Goal: Transaction & Acquisition: Purchase product/service

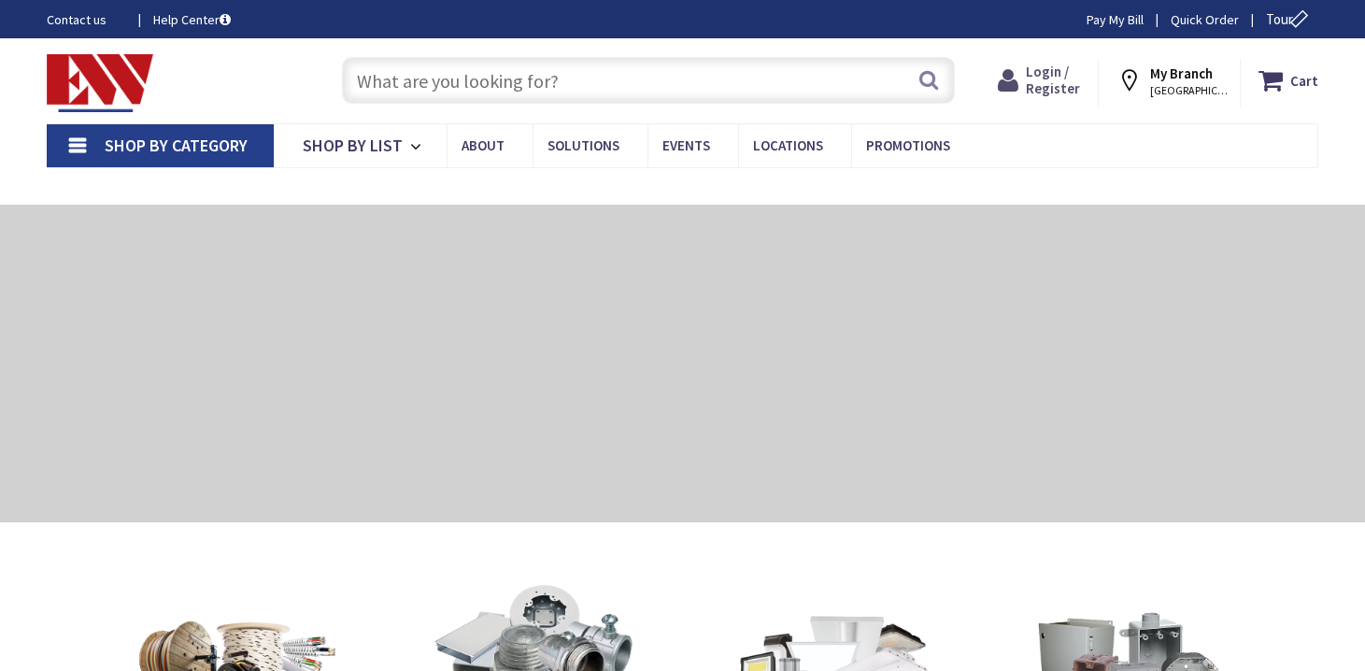
drag, startPoint x: 0, startPoint y: 0, endPoint x: 1060, endPoint y: 82, distance: 1063.7
click at [1060, 82] on span "Login / Register" at bounding box center [1053, 80] width 54 height 35
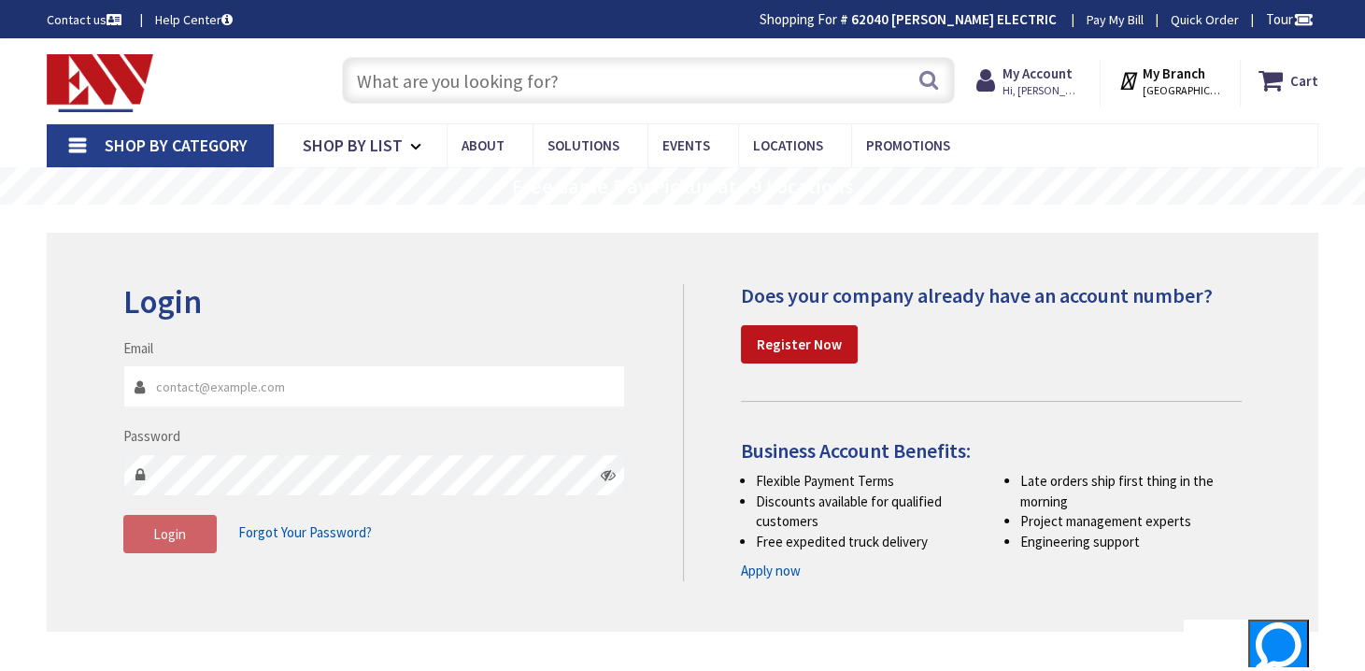
type input "[EMAIL_ADDRESS][DOMAIN_NAME]"
click at [463, 93] on input "text" at bounding box center [648, 80] width 613 height 47
type input "^"
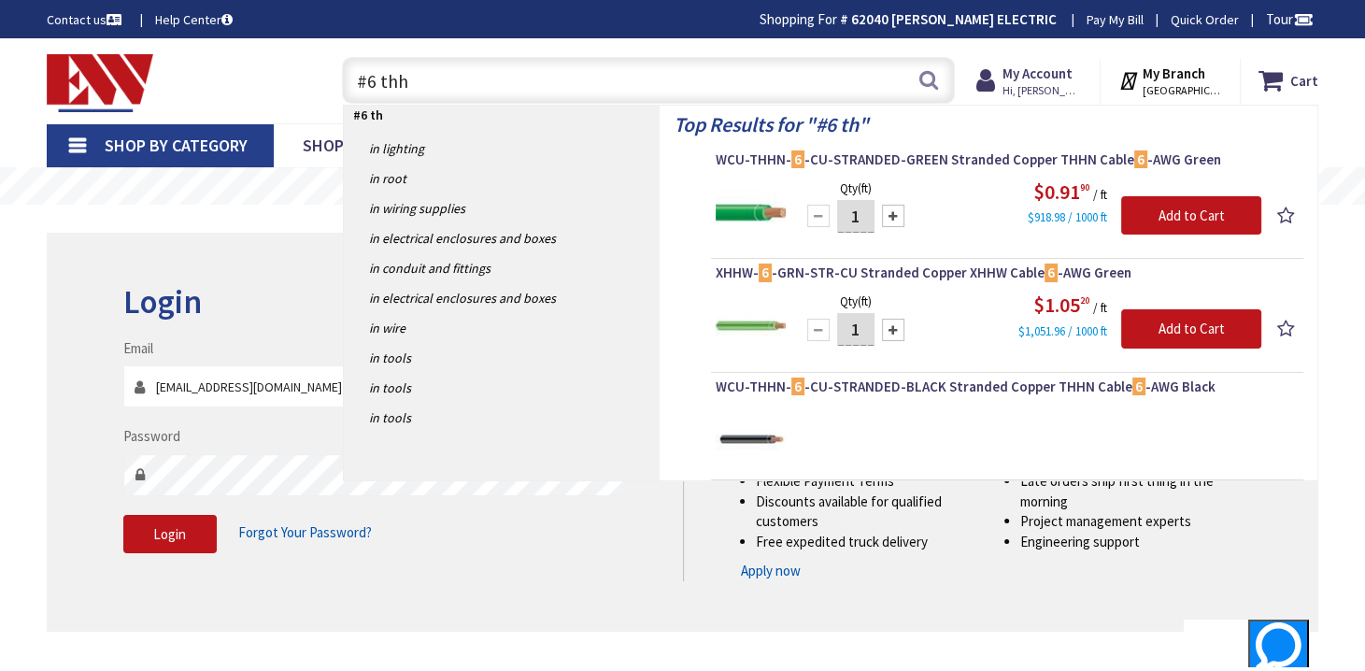
type input "#6 thhn"
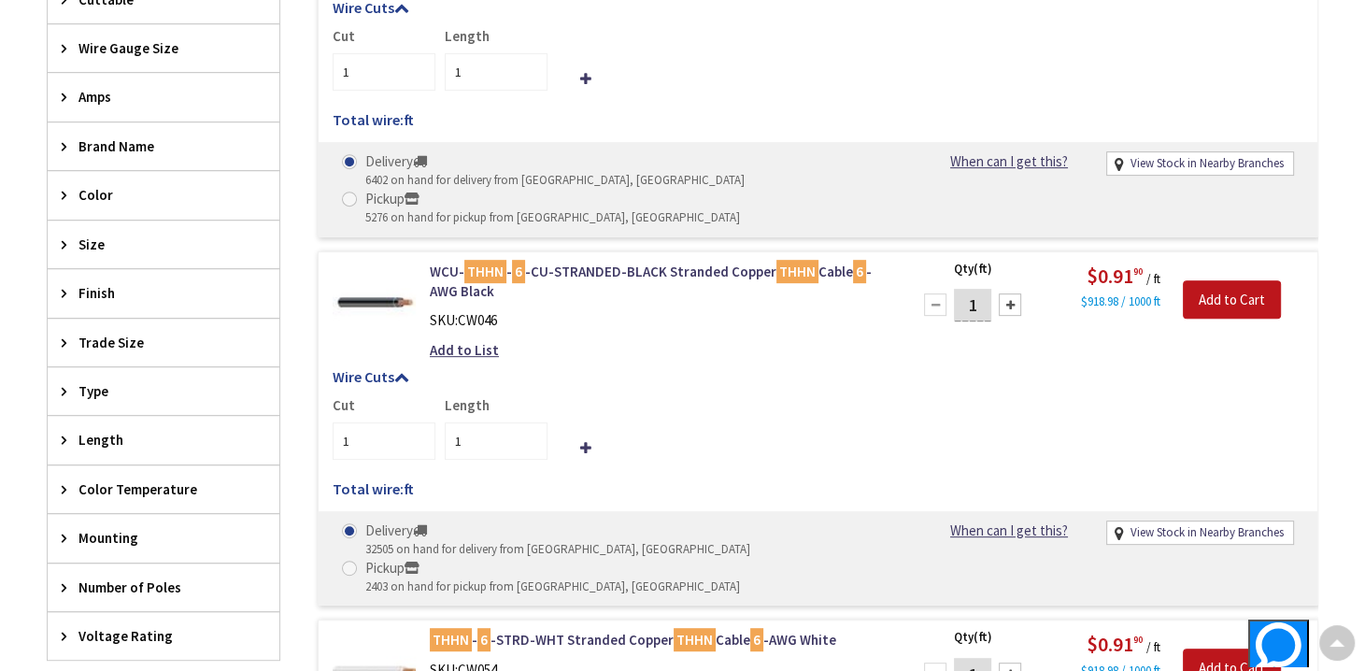
scroll to position [747, 0]
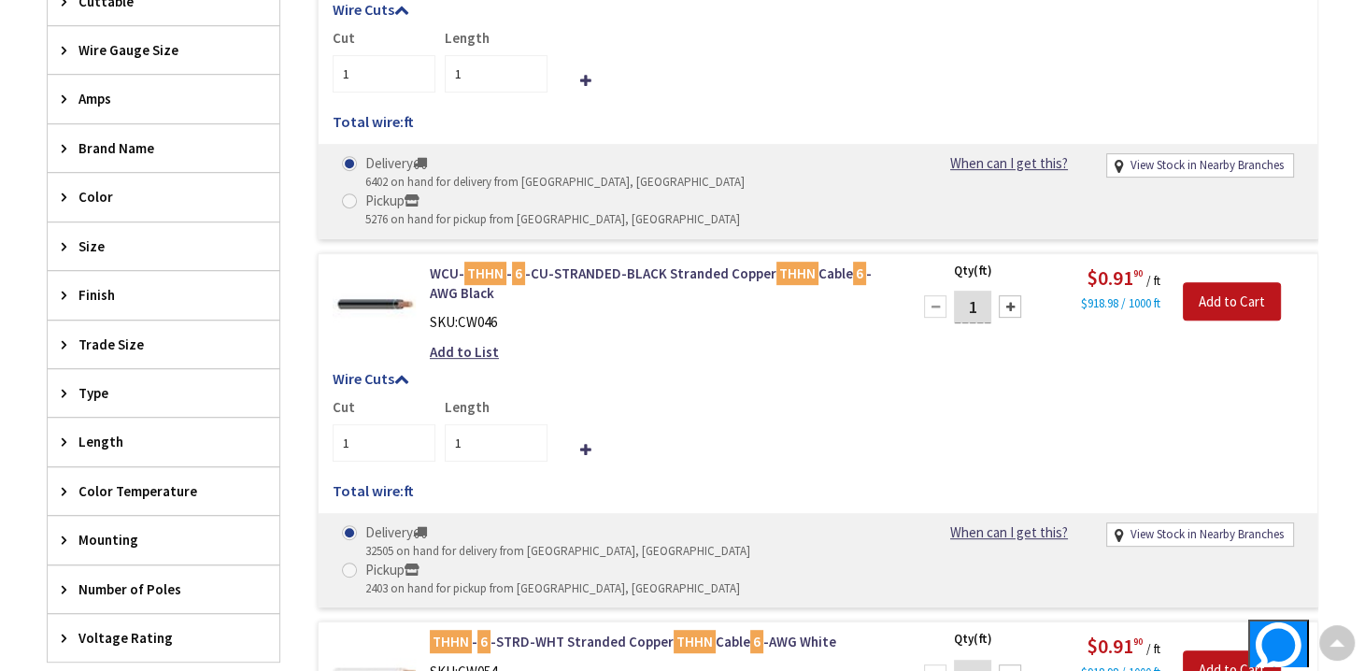
click at [978, 291] on input "1" at bounding box center [972, 307] width 37 height 33
type input "500"
click at [1222, 282] on input "Add to Cart" at bounding box center [1232, 301] width 98 height 39
type input "500"
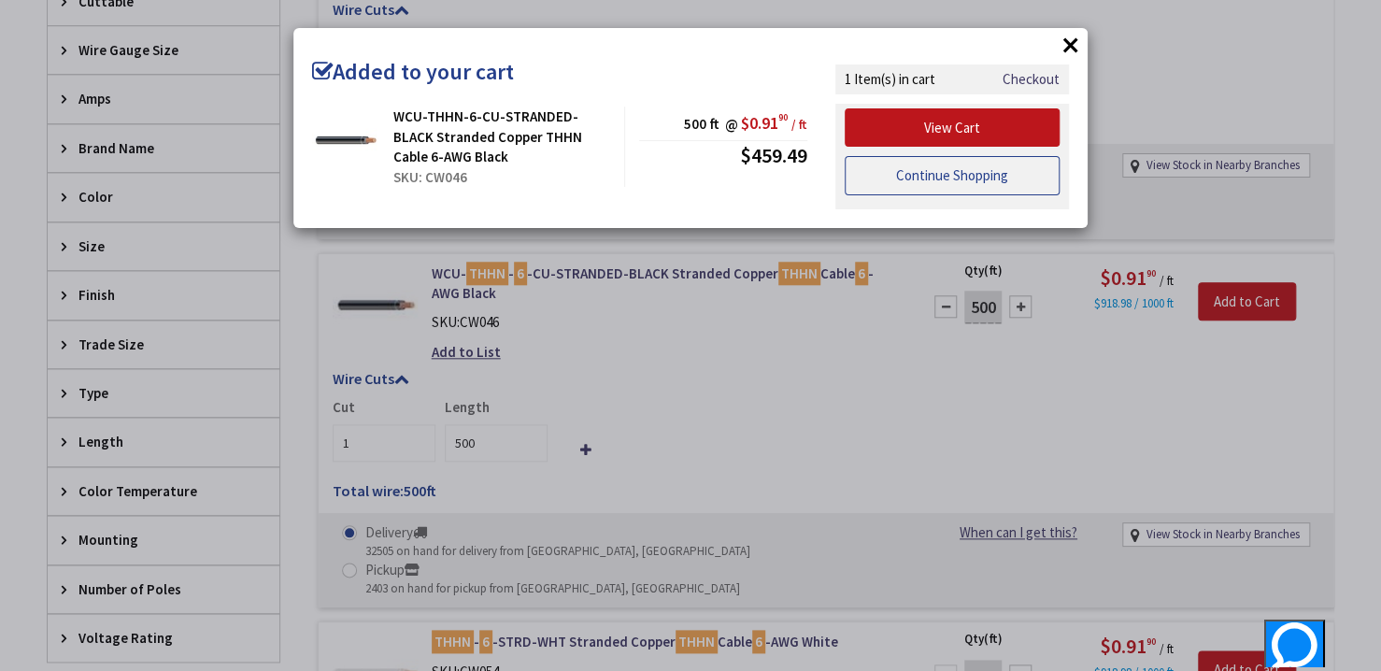
click at [896, 171] on link "Continue Shopping" at bounding box center [952, 175] width 215 height 39
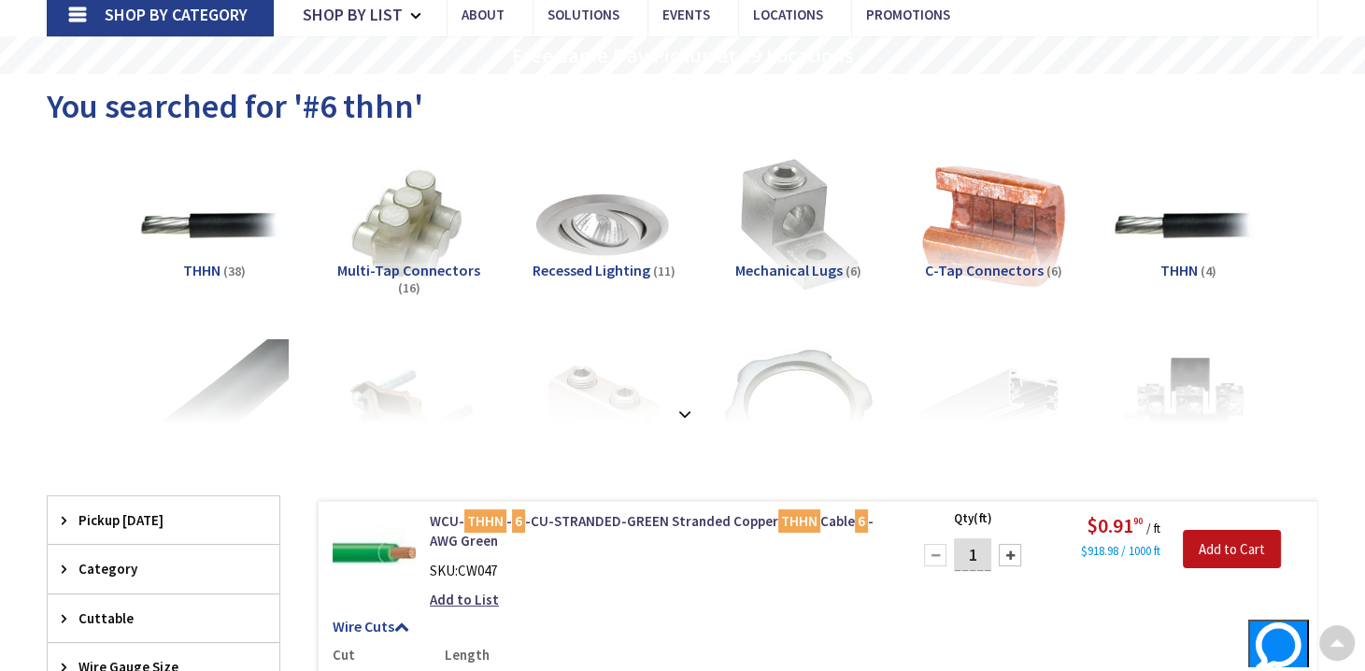
scroll to position [0, 0]
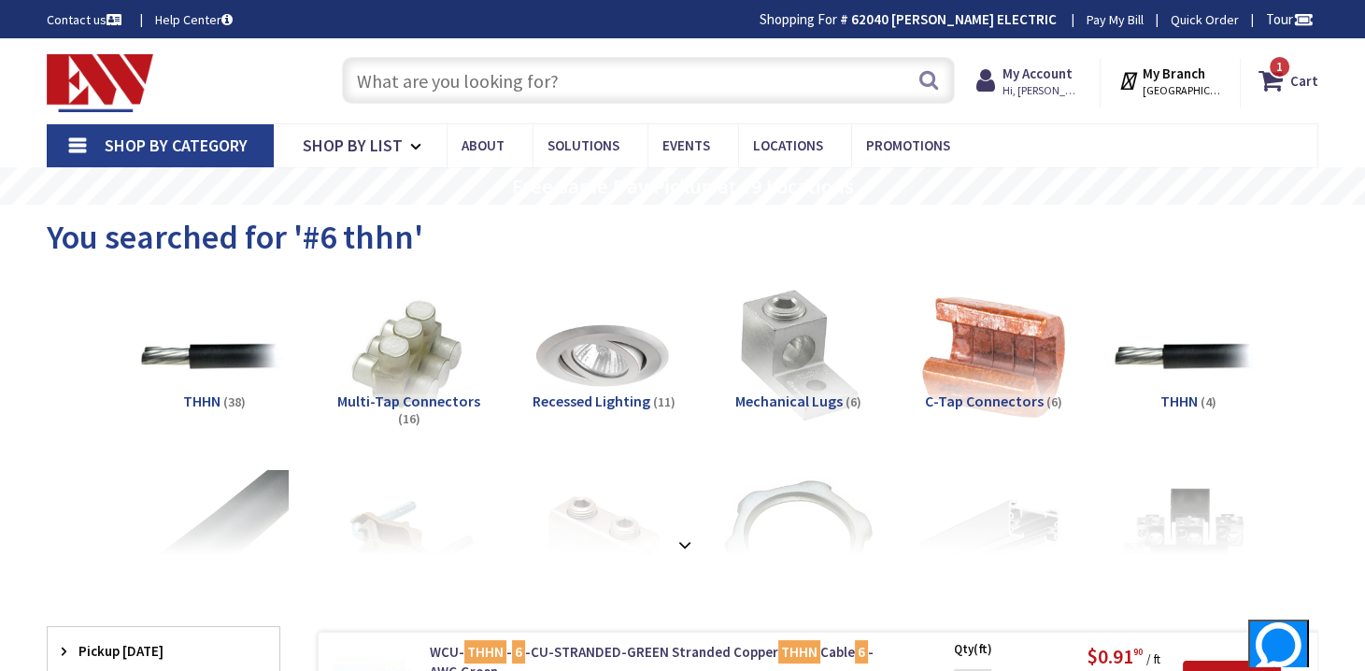
click at [391, 81] on input "text" at bounding box center [648, 80] width 613 height 47
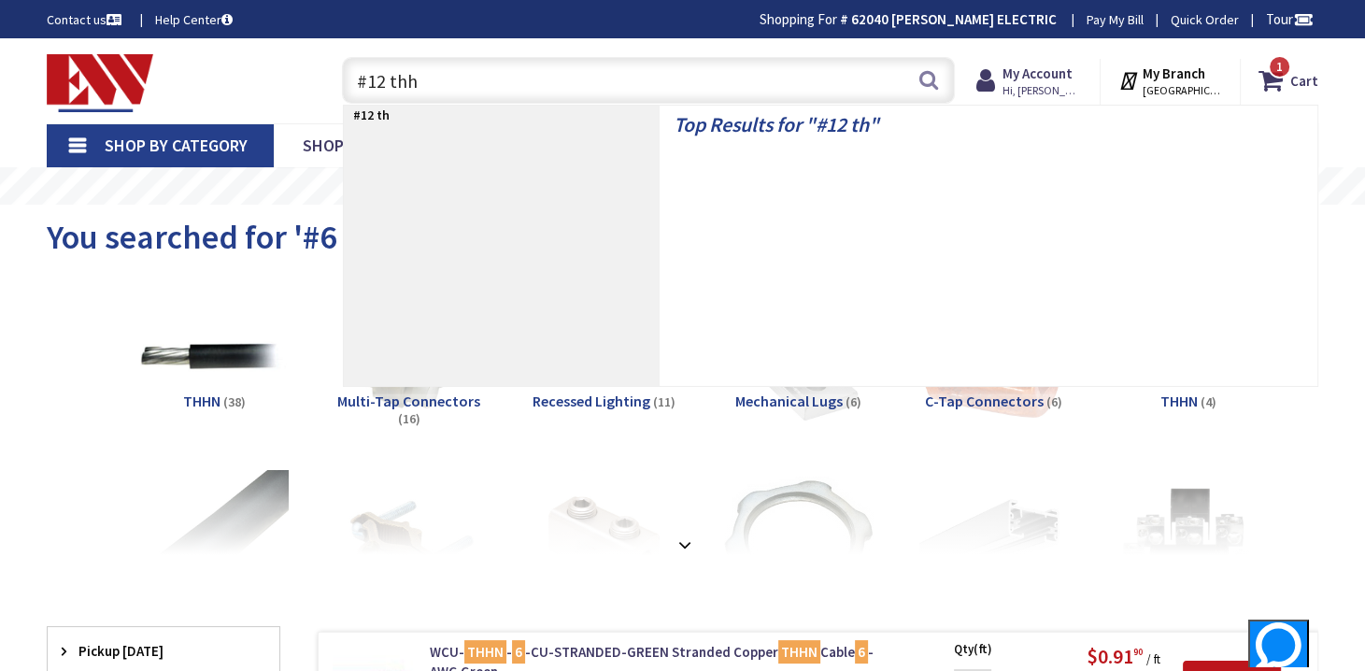
type input "#12 thhn"
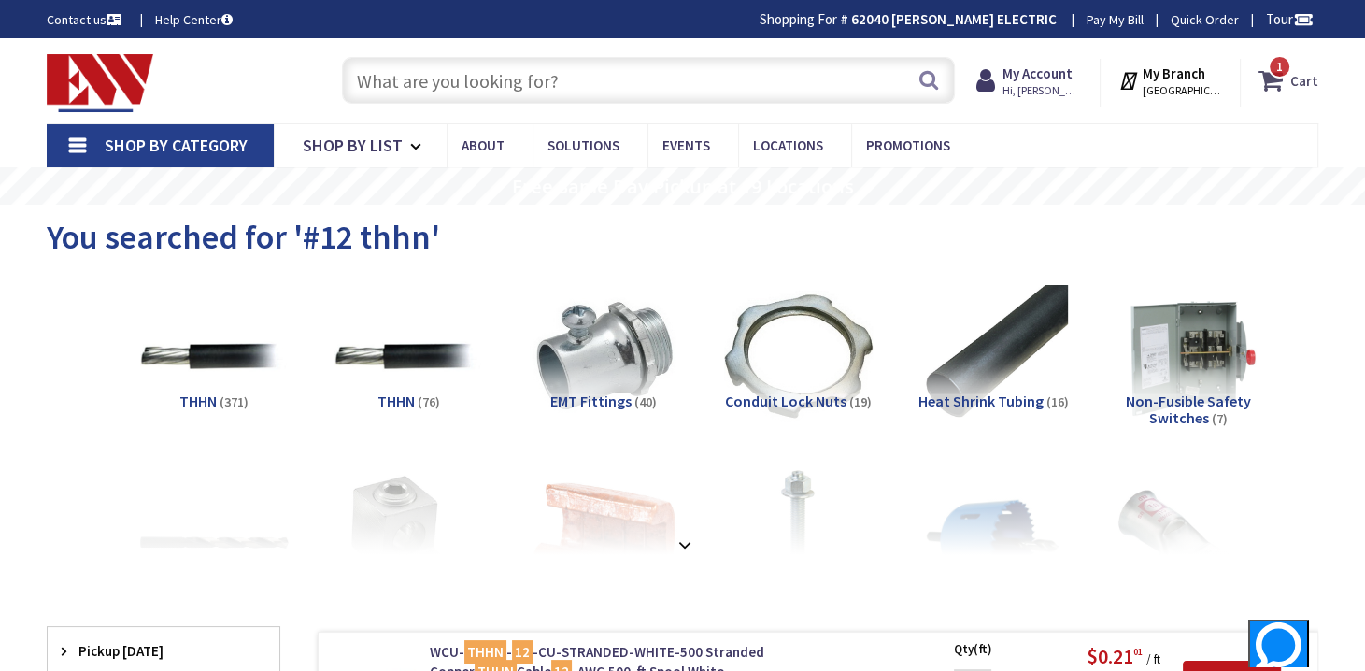
click at [1290, 83] on icon at bounding box center [1275, 81] width 32 height 34
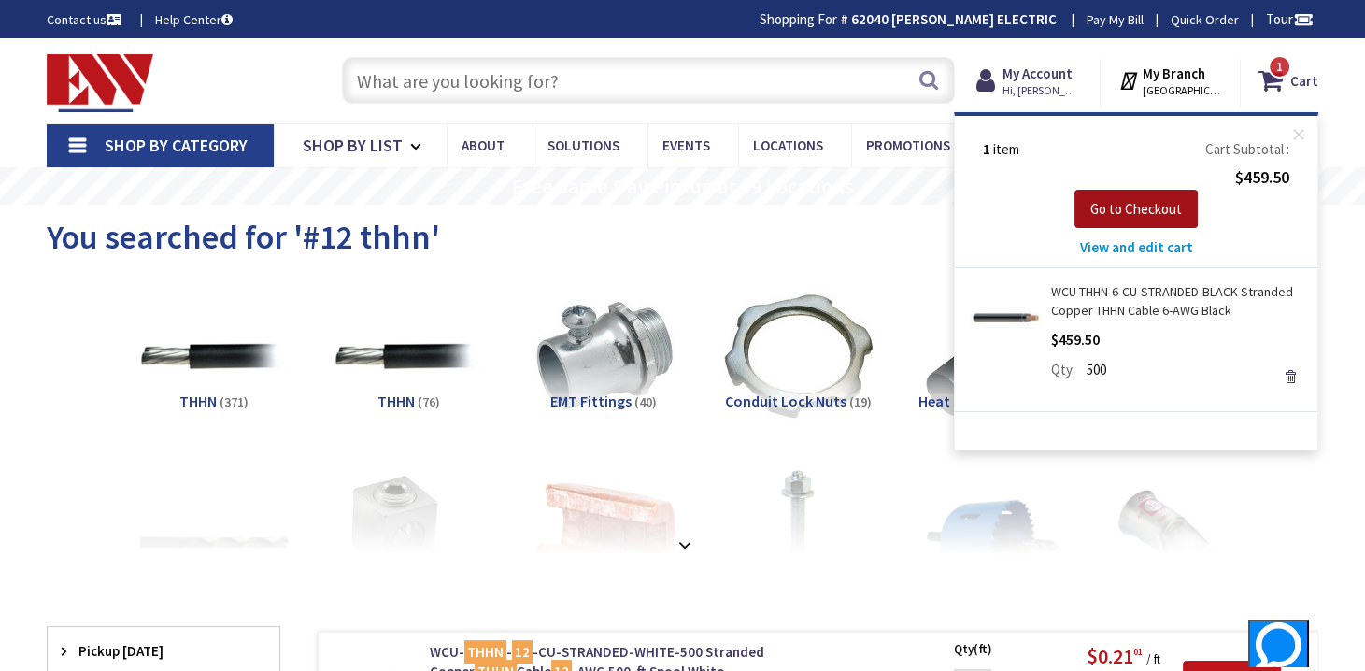
click at [1135, 200] on span "Go to Checkout" at bounding box center [1136, 209] width 92 height 18
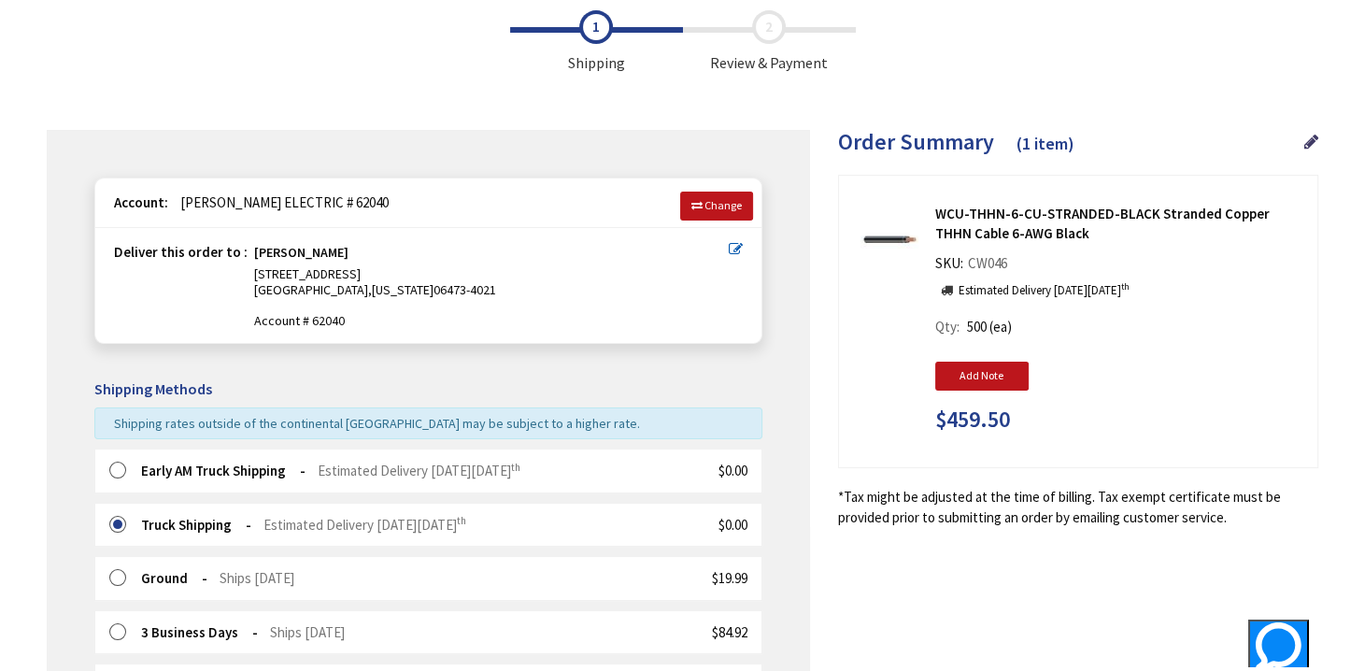
scroll to position [309, 0]
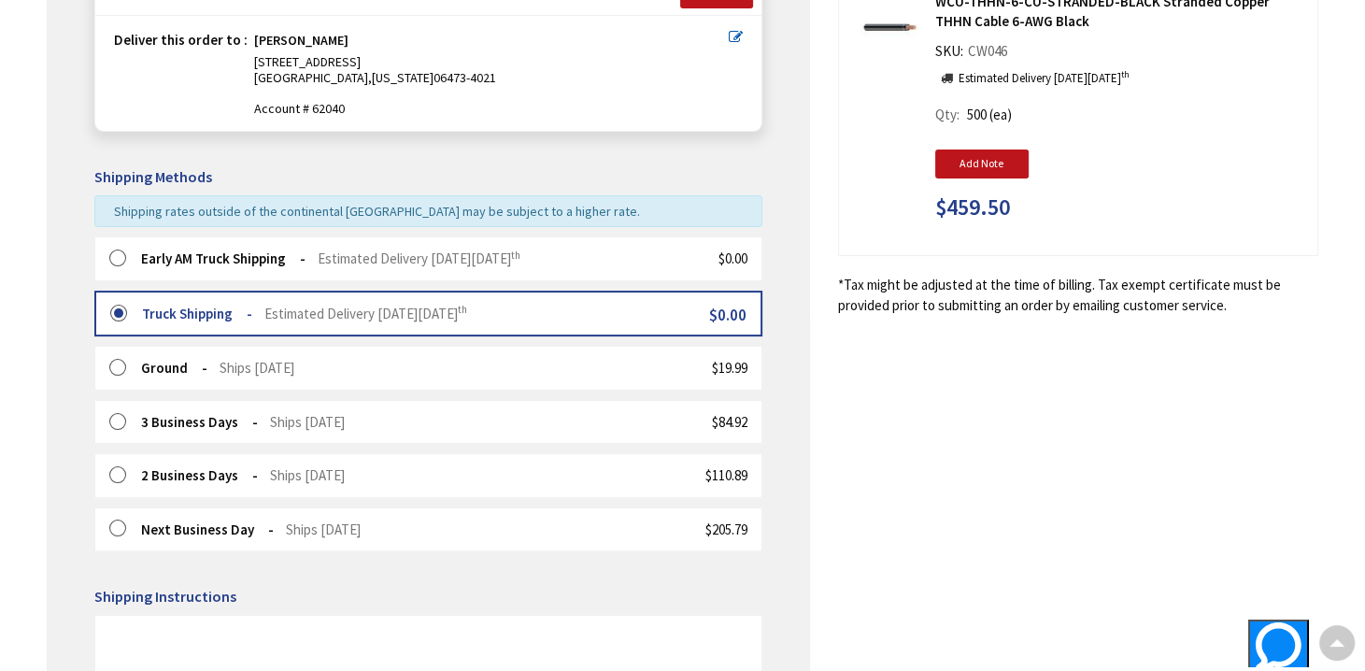
click at [117, 255] on label at bounding box center [123, 258] width 29 height 19
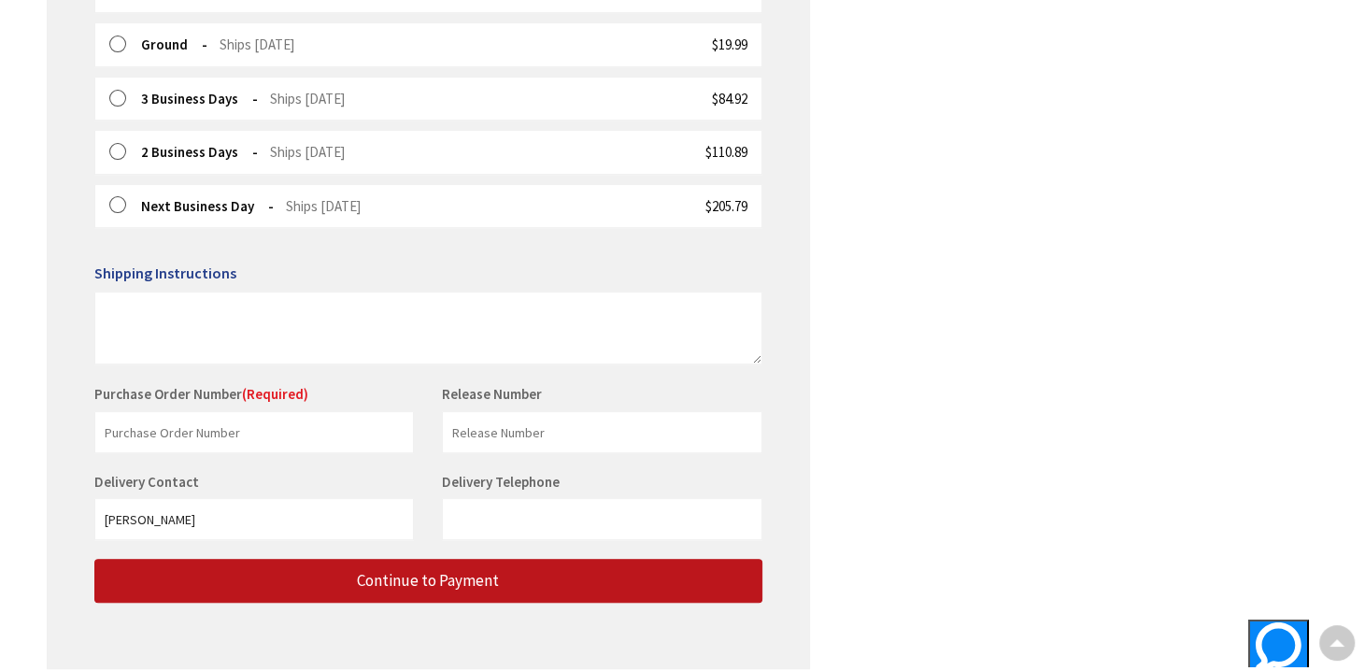
scroll to position [683, 0]
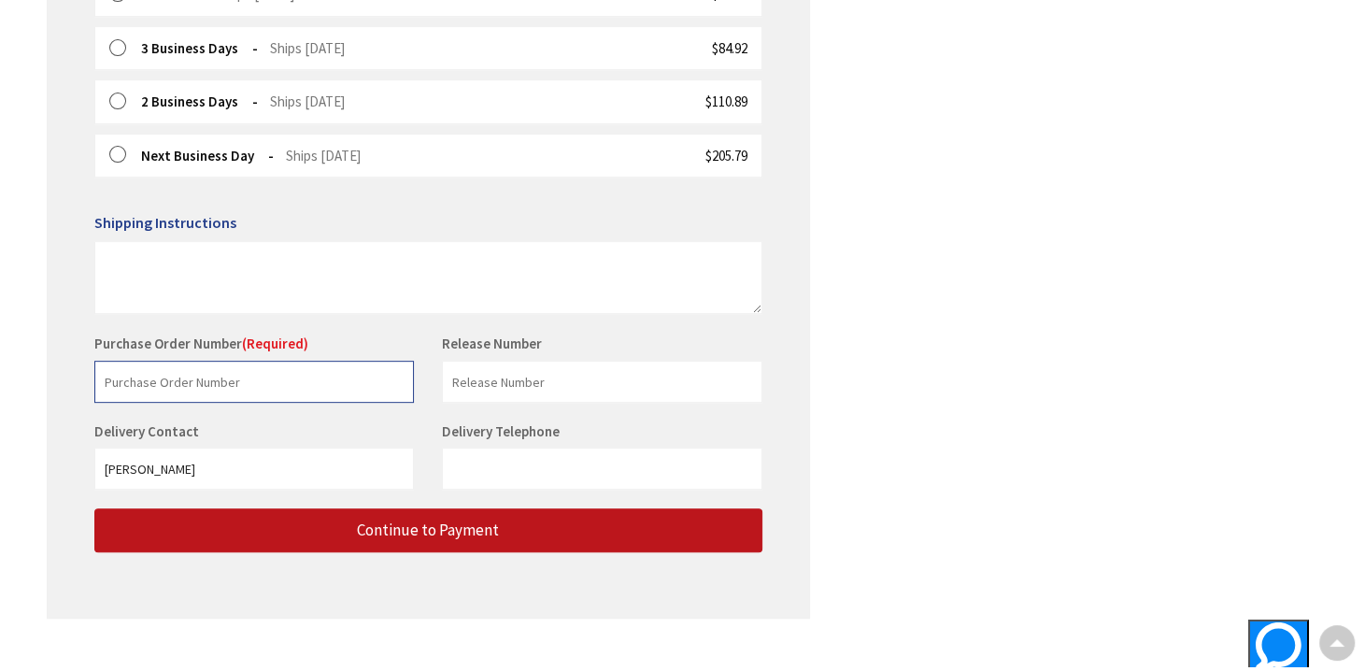
click at [220, 385] on input "text" at bounding box center [254, 382] width 320 height 42
type input "stock supply"
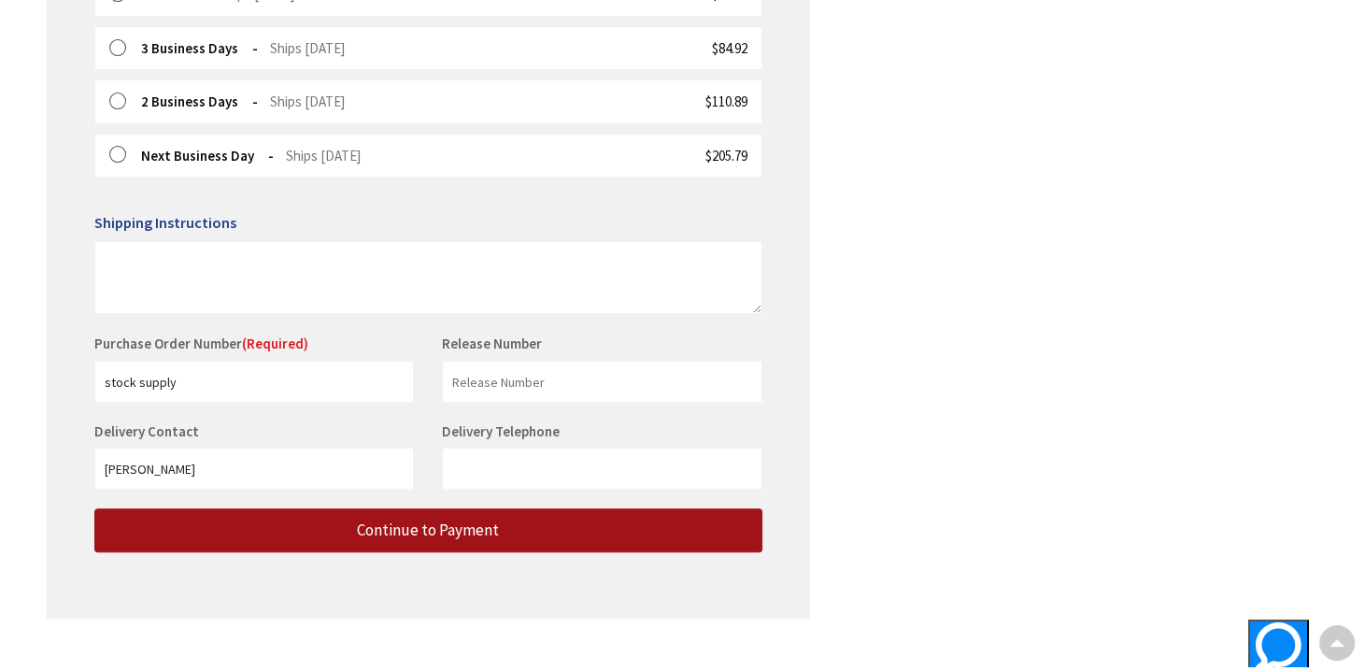
click at [392, 527] on span "Continue to Payment" at bounding box center [428, 529] width 142 height 21
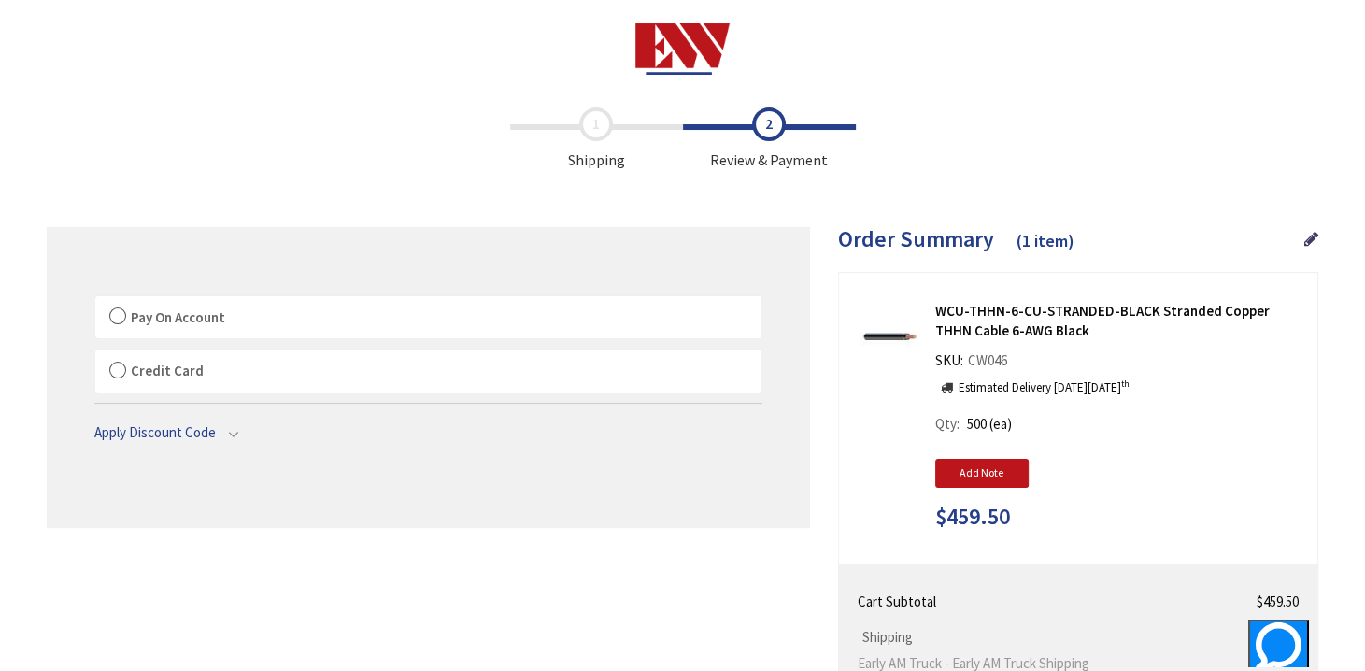
click at [111, 315] on label "Pay On Account" at bounding box center [428, 317] width 666 height 43
click at [95, 300] on input "Pay On Account" at bounding box center [95, 300] width 0 height 0
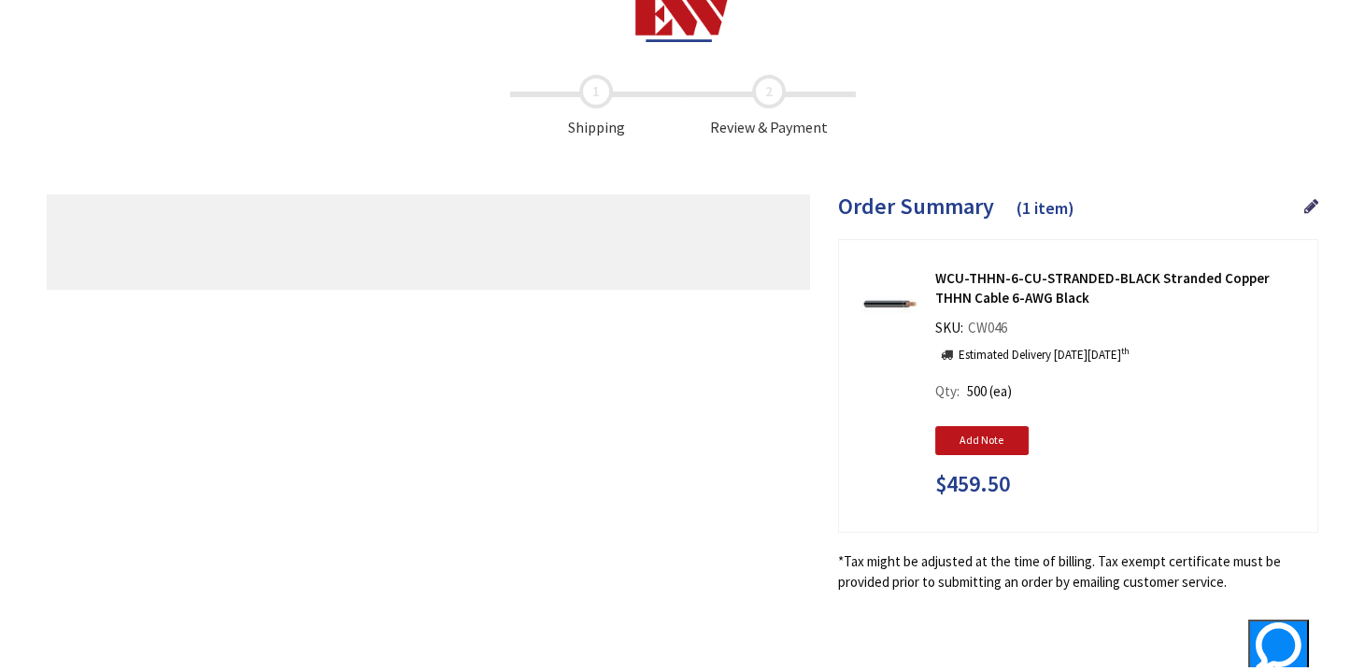
scroll to position [33, 0]
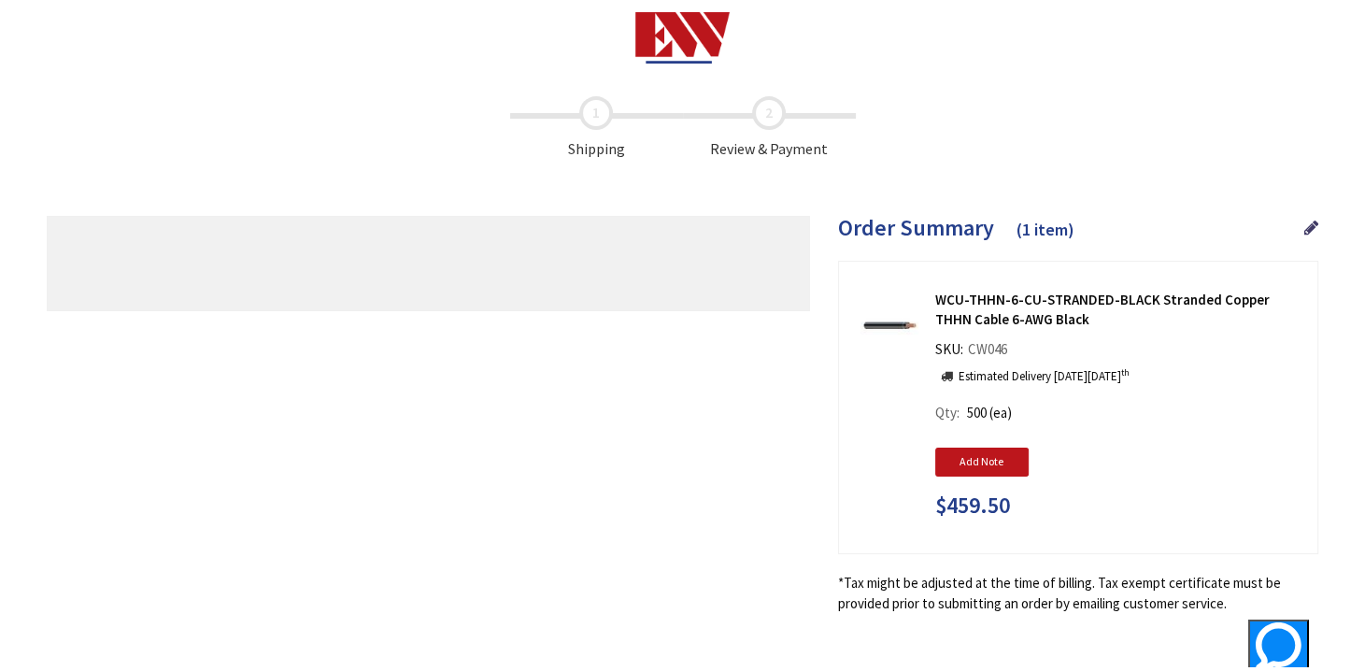
scroll to position [33, 0]
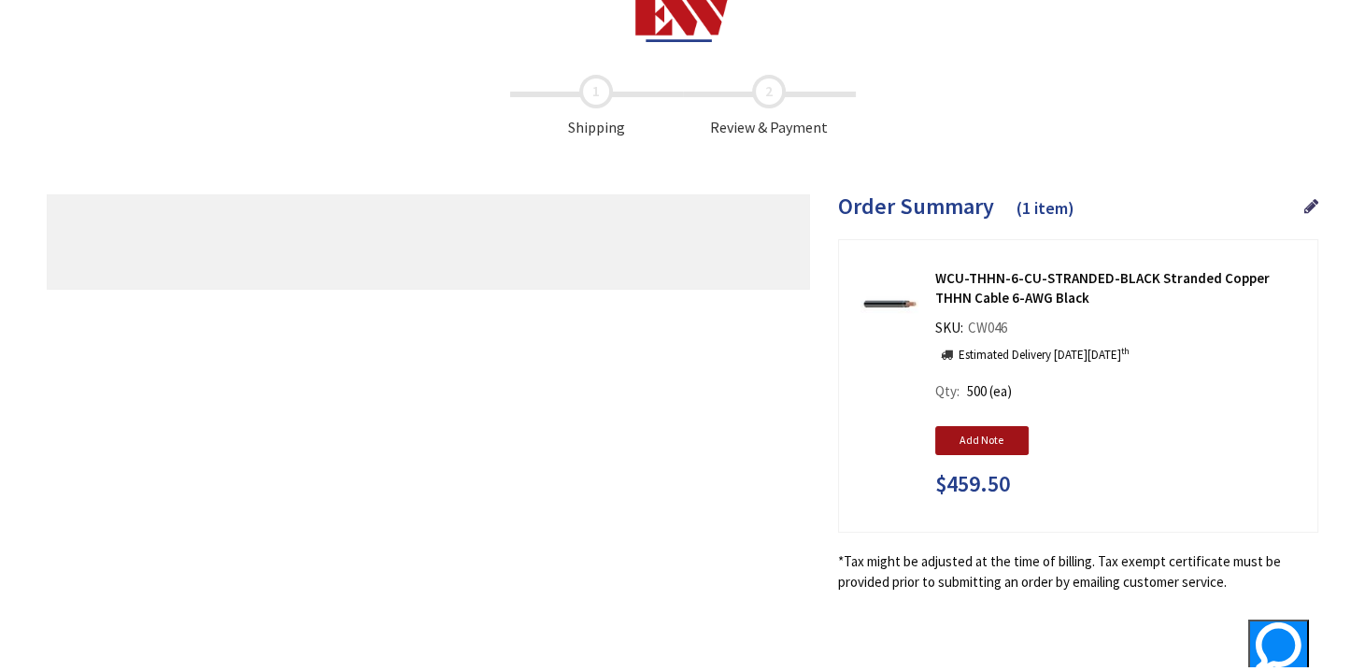
click at [976, 443] on input "Add Note" at bounding box center [981, 440] width 93 height 28
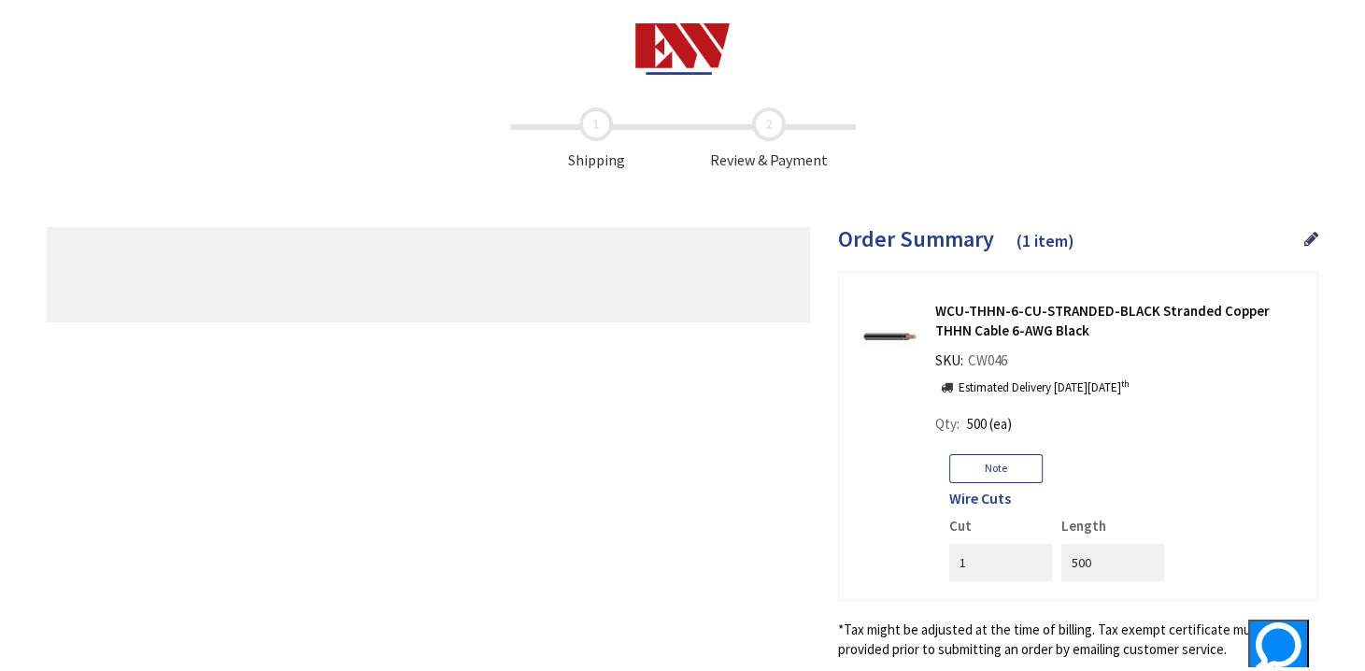
scroll to position [0, 0]
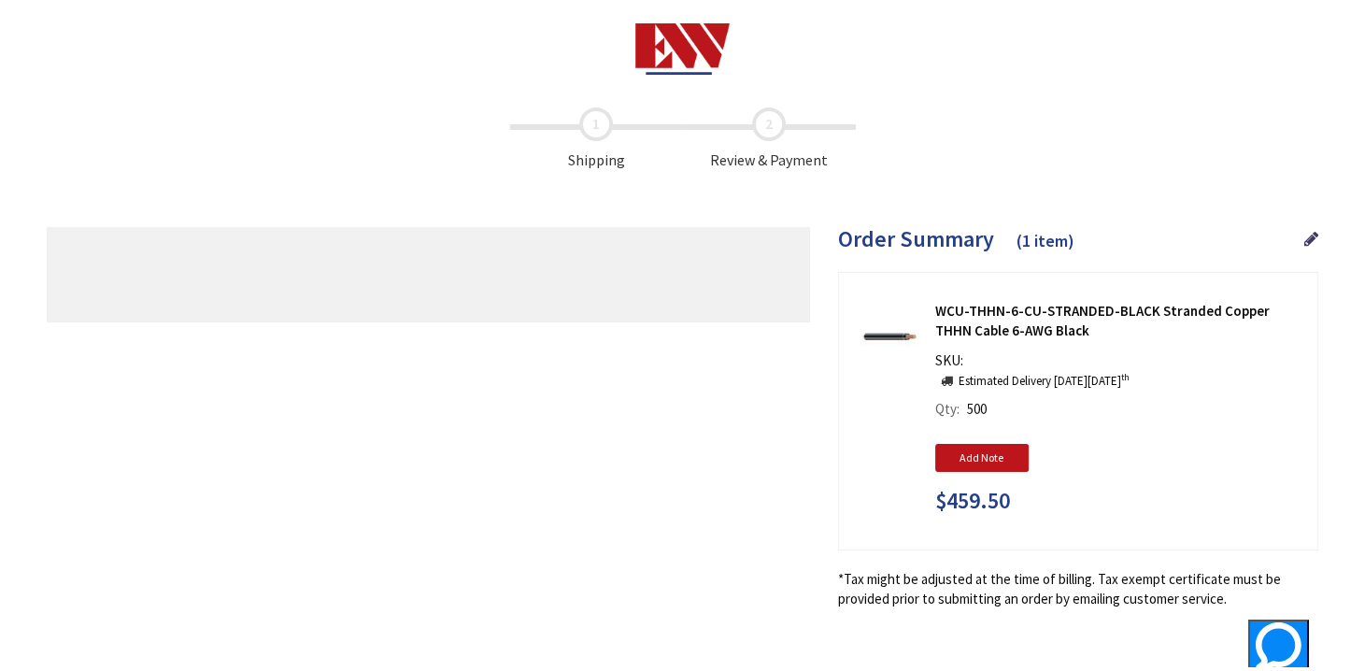
click at [1315, 576] on div "*Tax might be adjusted at the time of billing. Tax exempt certificate must be p…" at bounding box center [1078, 589] width 480 height 40
click at [836, 602] on div "Order Summary (1 item) WCU-THHN-6-CU-STRANDED-BLACK Stranded Copper THHN Cable …" at bounding box center [1064, 417] width 508 height 381
click at [771, 165] on span "Review & Payment" at bounding box center [769, 139] width 173 height 64
drag, startPoint x: 763, startPoint y: 112, endPoint x: 778, endPoint y: 115, distance: 15.2
click at [764, 111] on span "Review & Payment" at bounding box center [769, 139] width 173 height 64
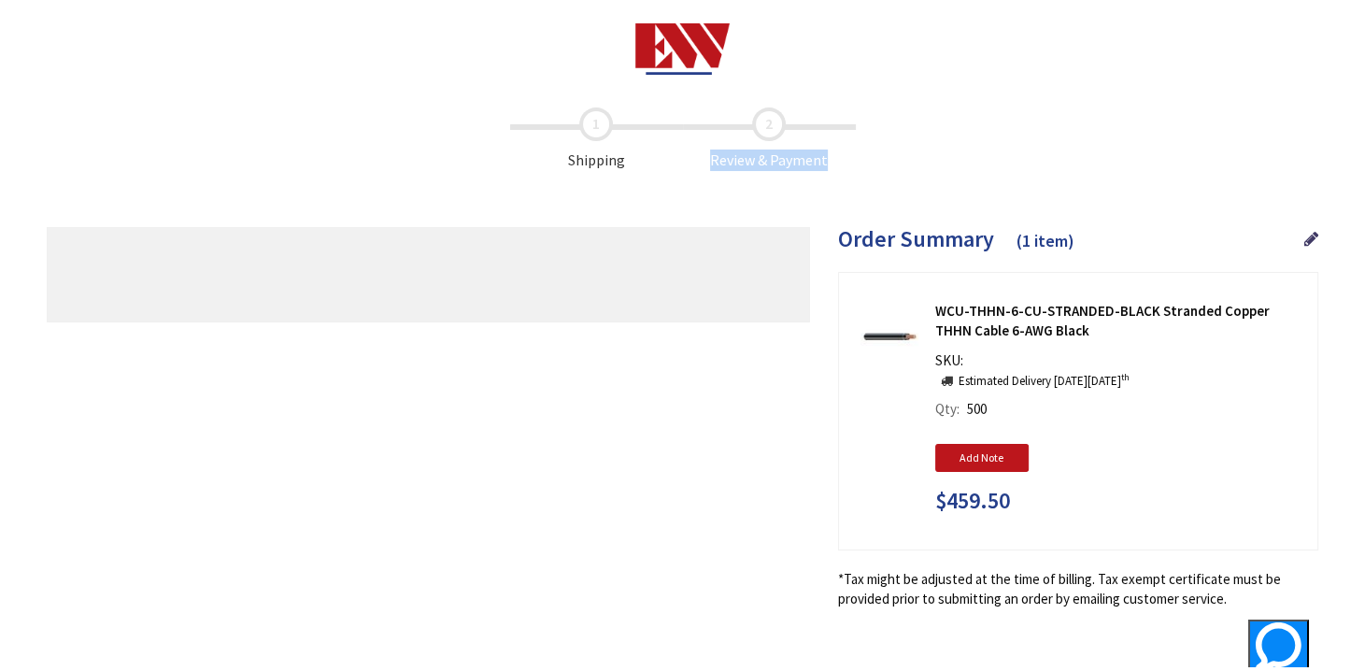
drag, startPoint x: 800, startPoint y: 156, endPoint x: 886, endPoint y: 135, distance: 88.6
click at [800, 158] on span "Review & Payment" at bounding box center [769, 139] width 173 height 64
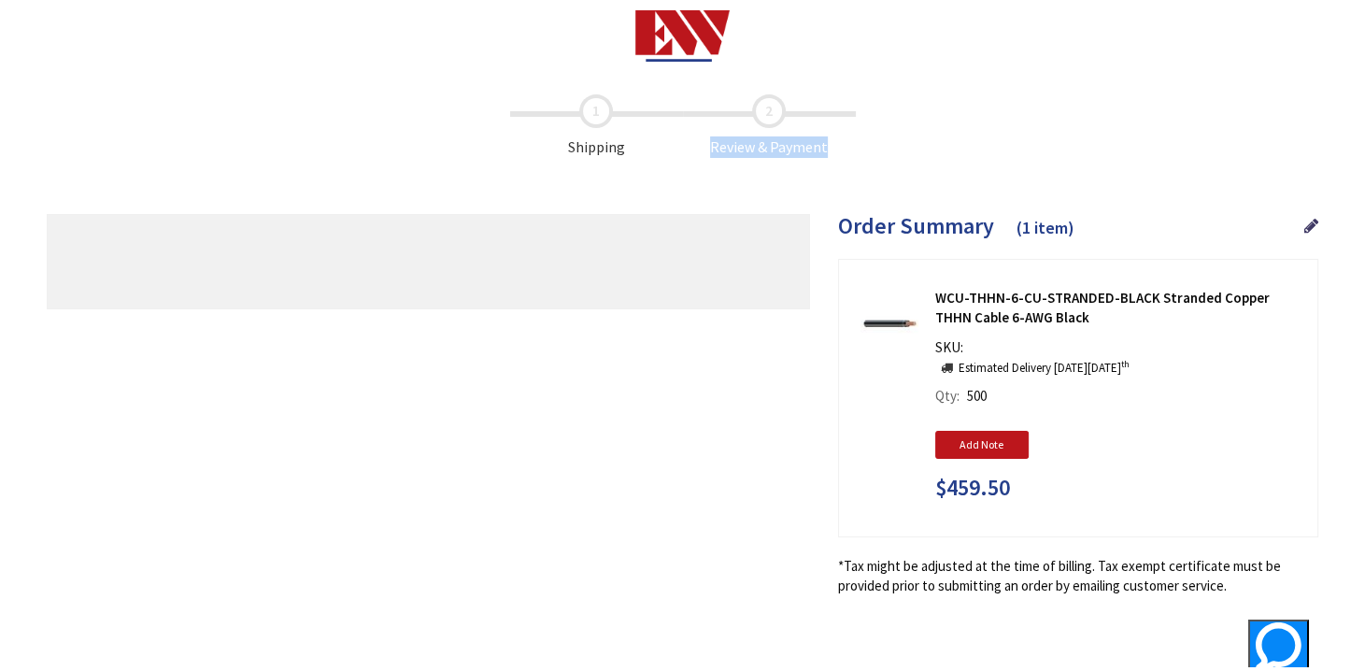
scroll to position [17, 0]
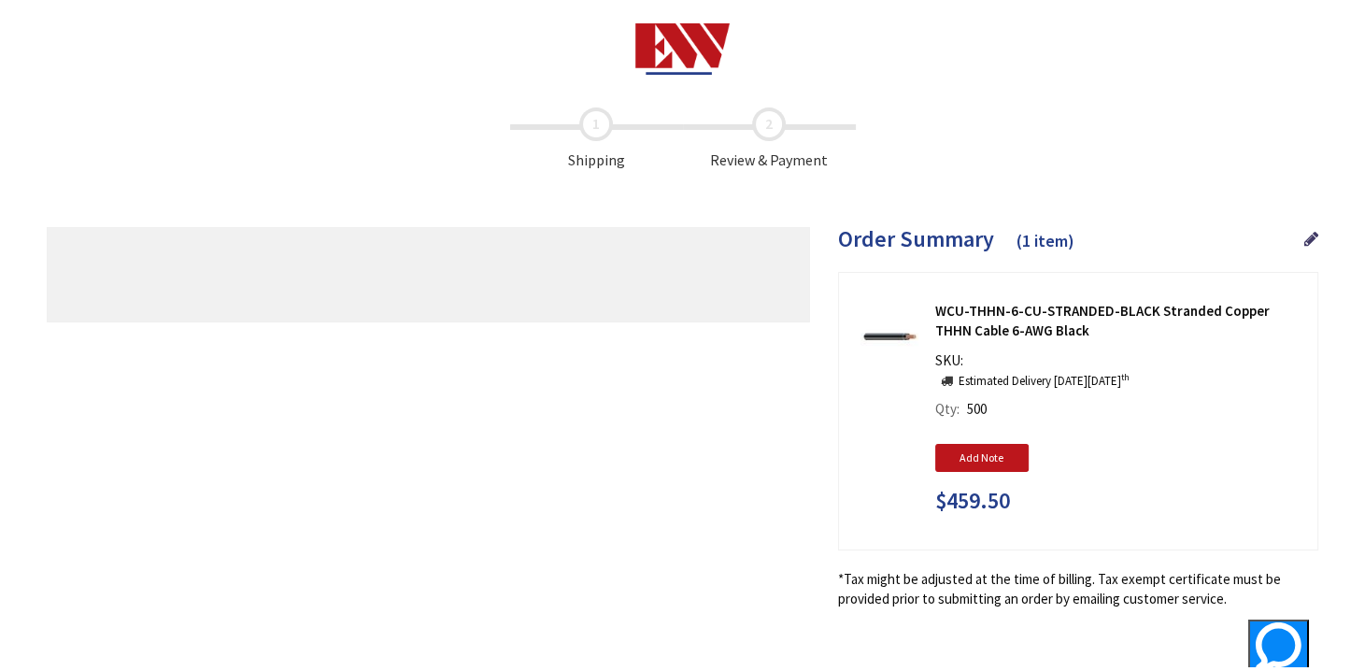
click at [990, 88] on div "Toggle Nav" at bounding box center [682, 58] width 1365 height 79
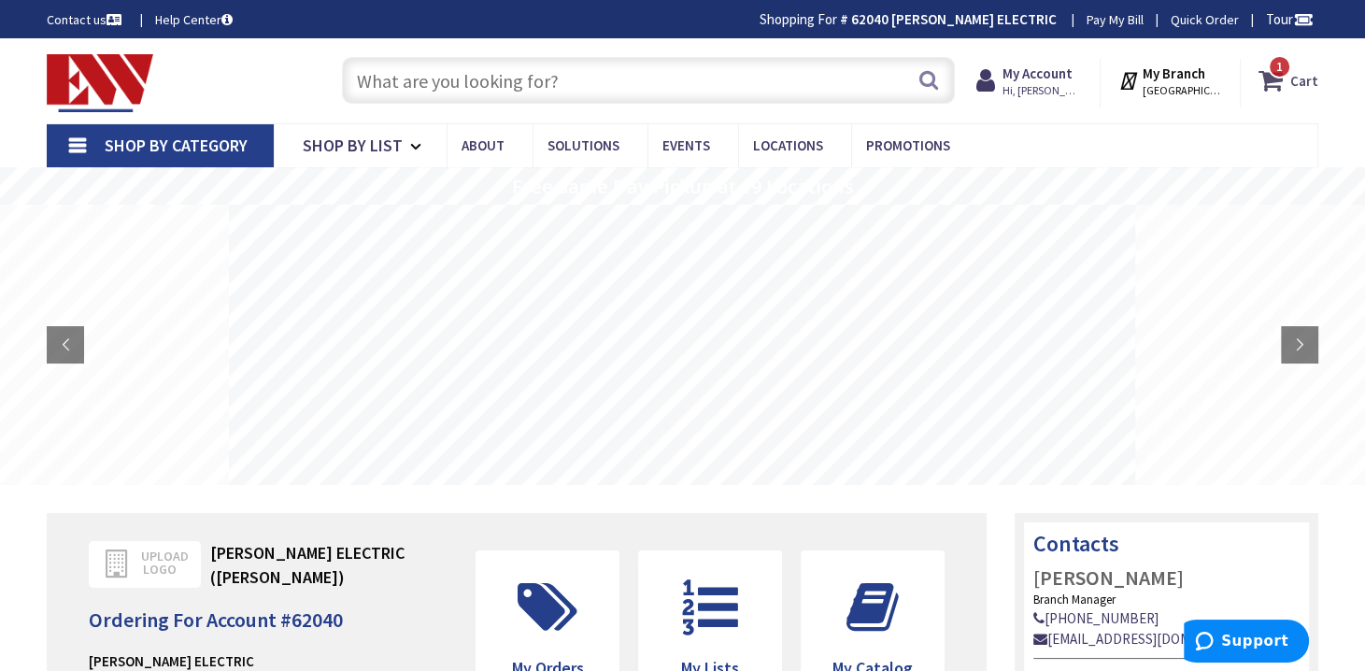
click at [1283, 65] on span "1" at bounding box center [1279, 67] width 7 height 16
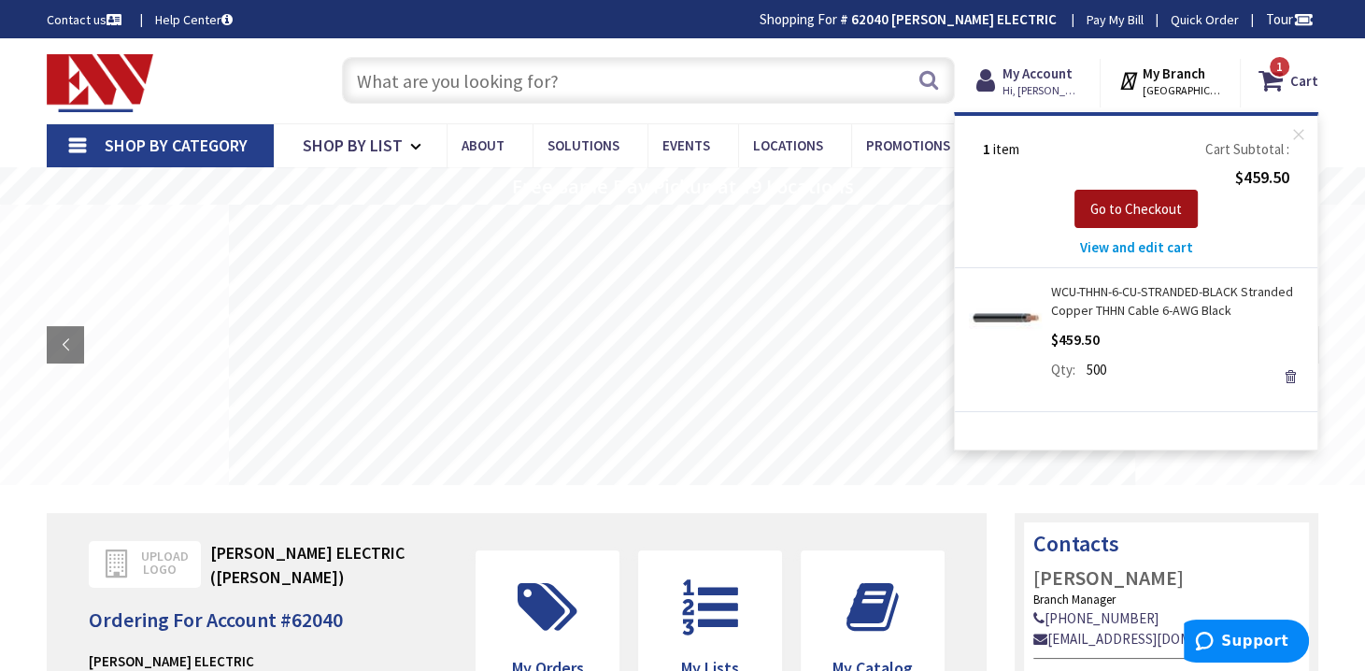
click at [1144, 209] on span "Go to Checkout" at bounding box center [1136, 209] width 92 height 18
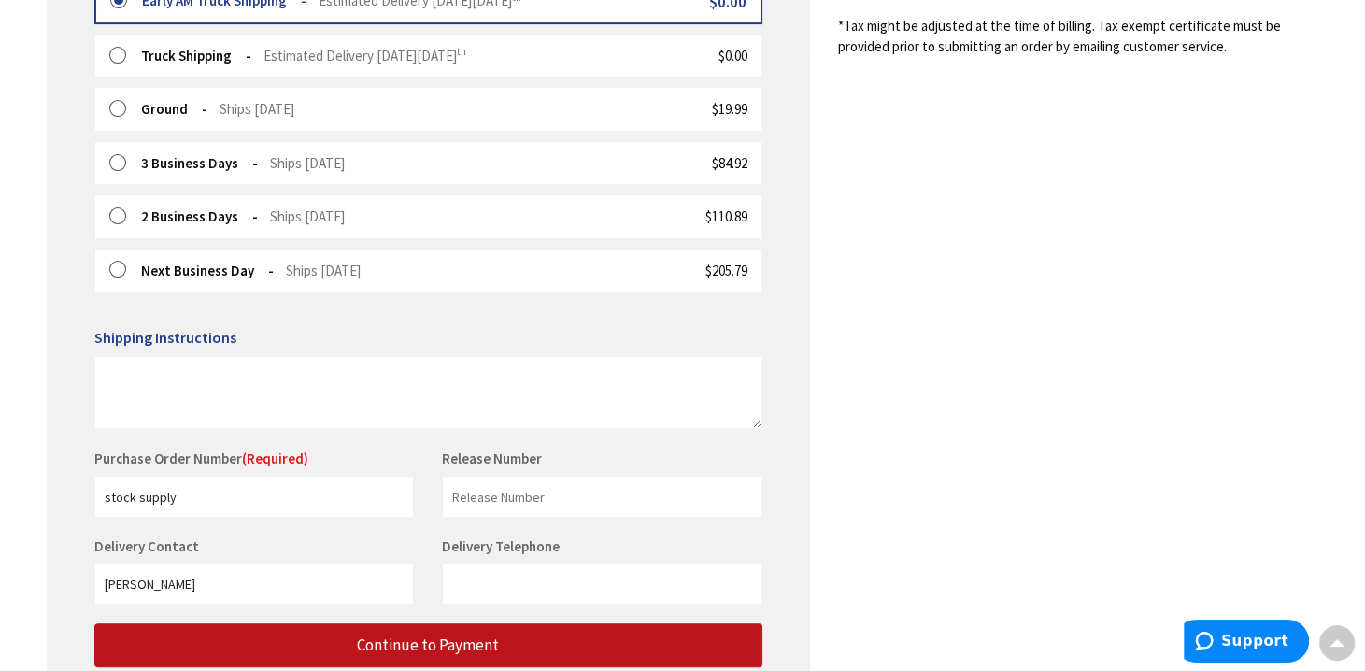
scroll to position [593, 0]
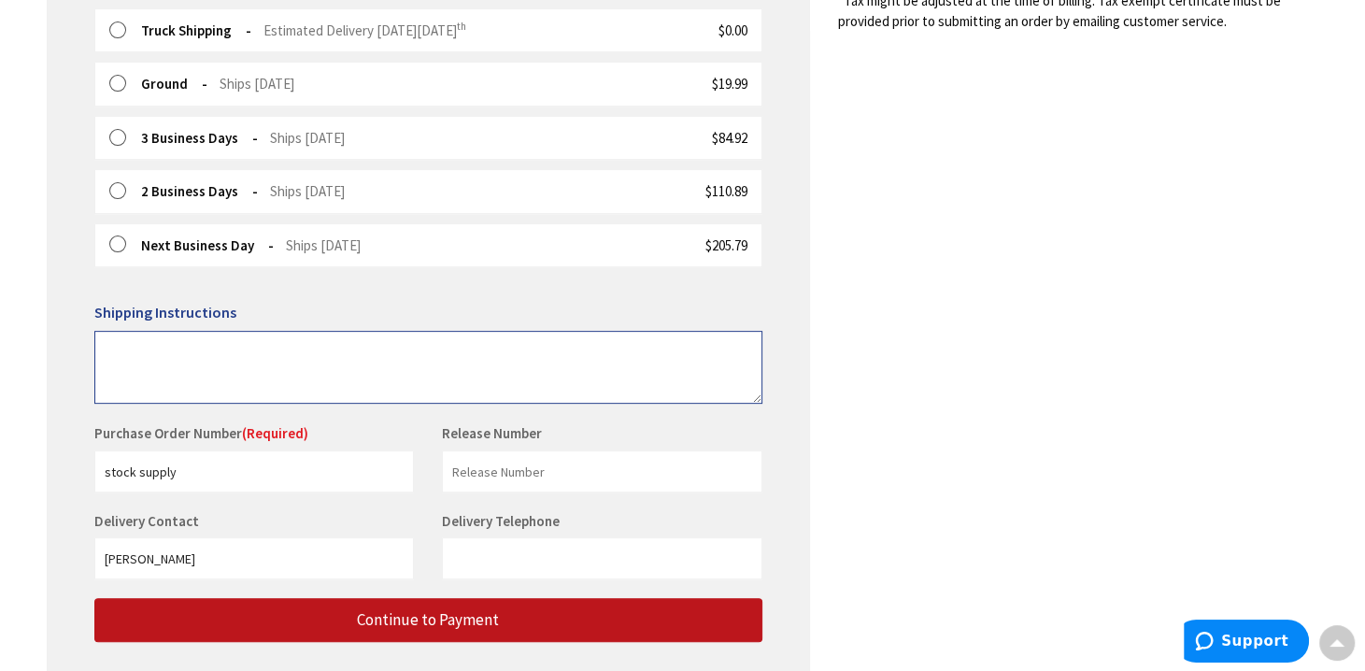
click at [129, 349] on textarea at bounding box center [428, 367] width 668 height 73
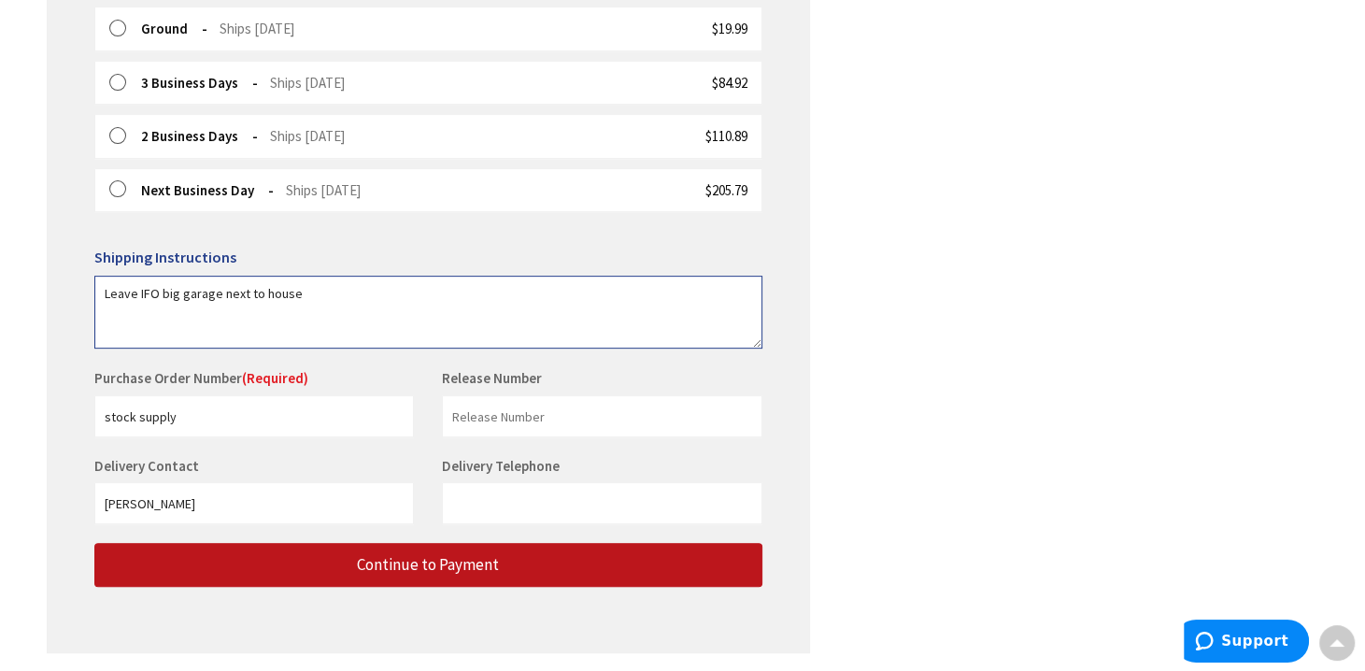
scroll to position [706, 0]
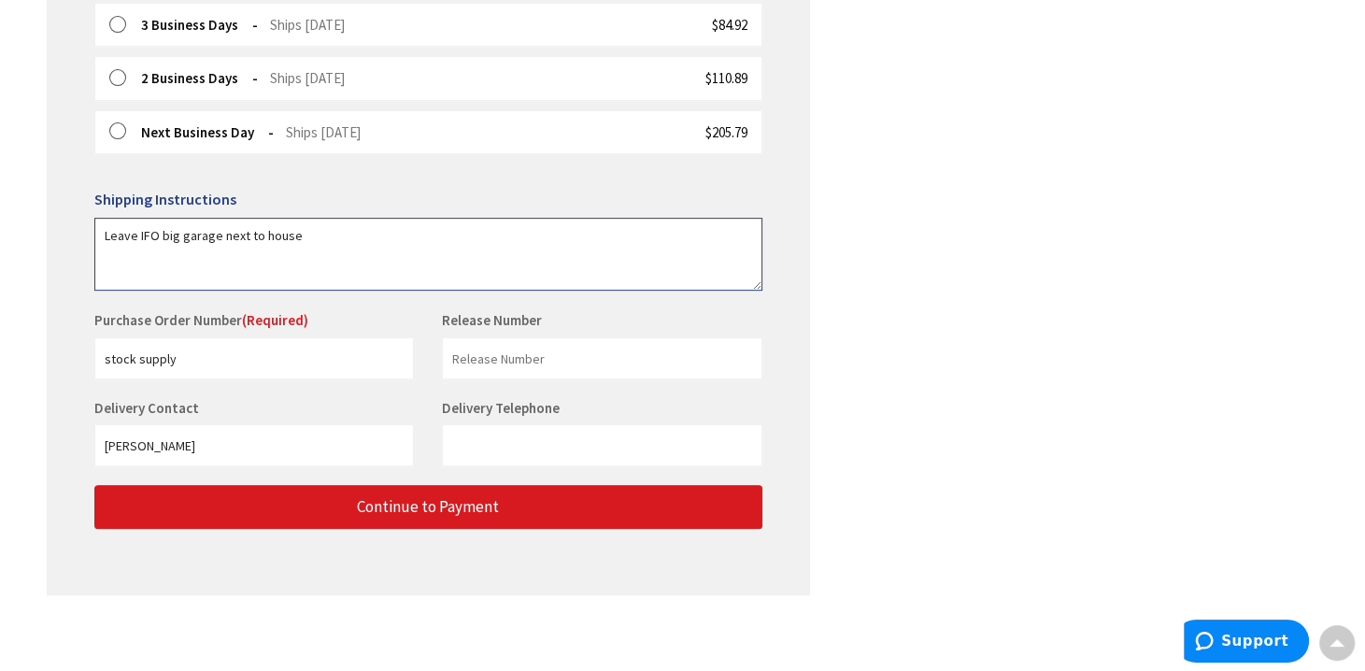
type textarea "Leave IFO big garage next to house"
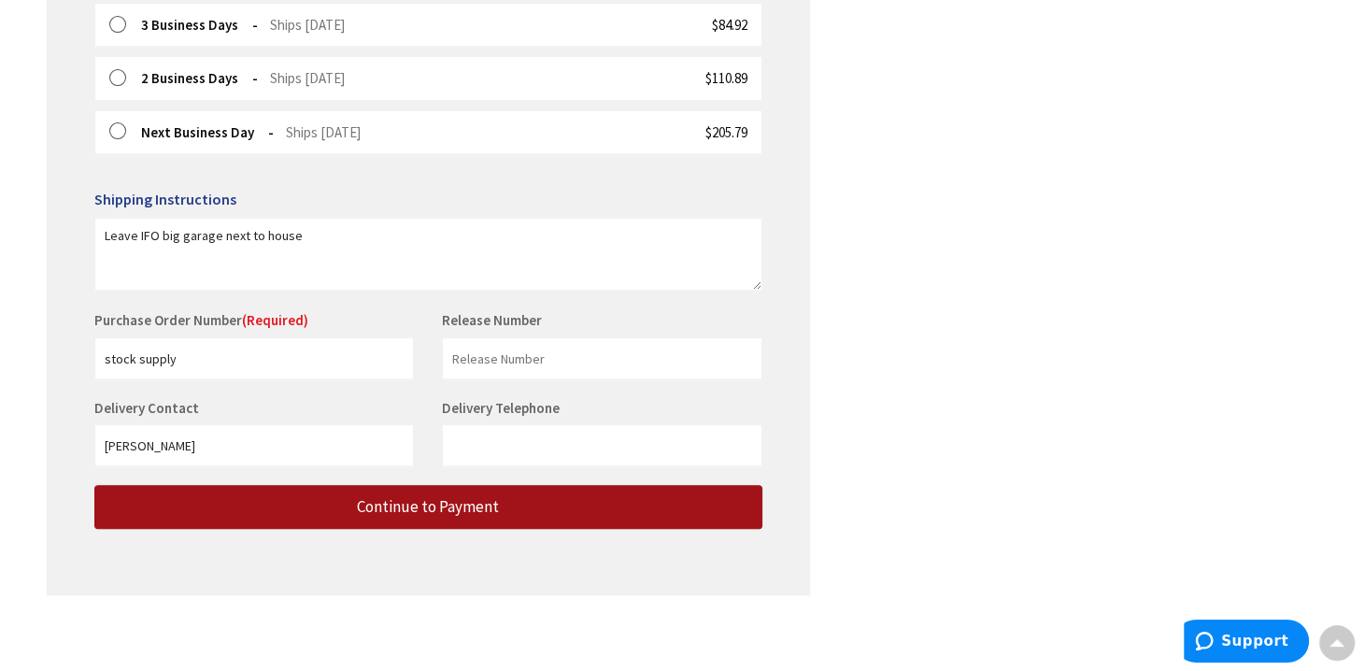
click at [434, 496] on span "Continue to Payment" at bounding box center [428, 506] width 142 height 21
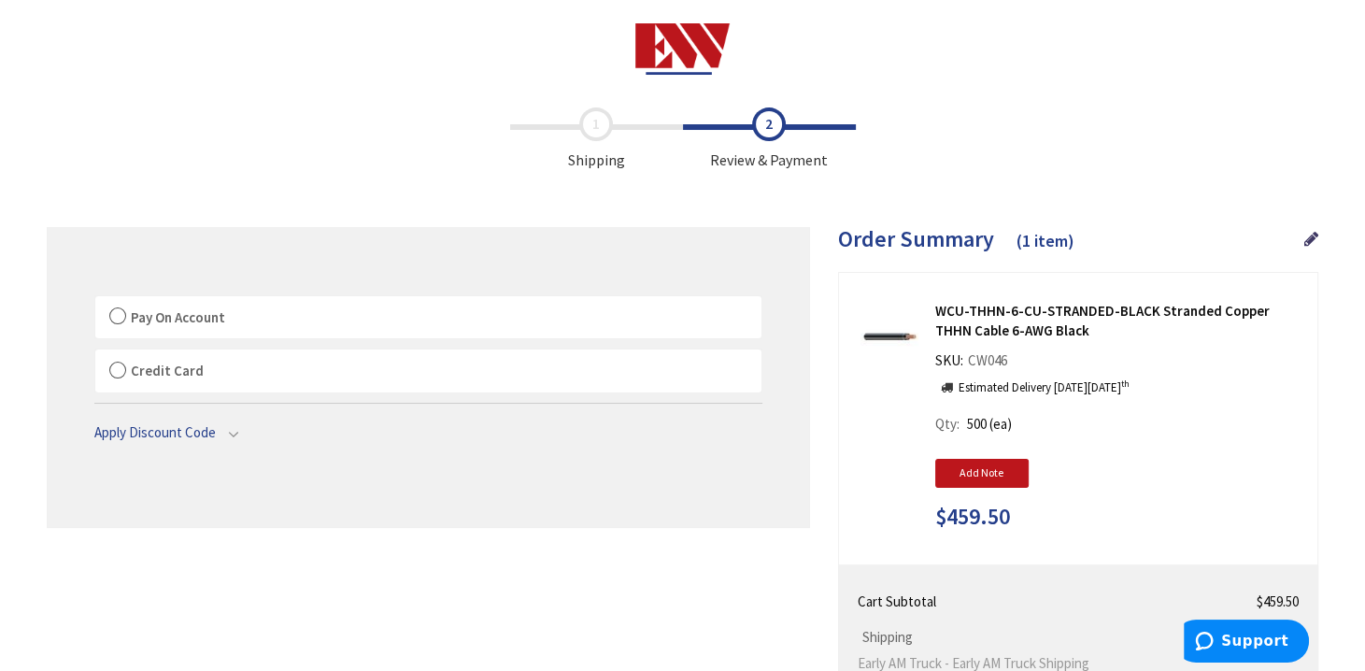
click at [116, 317] on label "Pay On Account" at bounding box center [428, 317] width 666 height 43
click at [95, 300] on input "Pay On Account" at bounding box center [95, 300] width 0 height 0
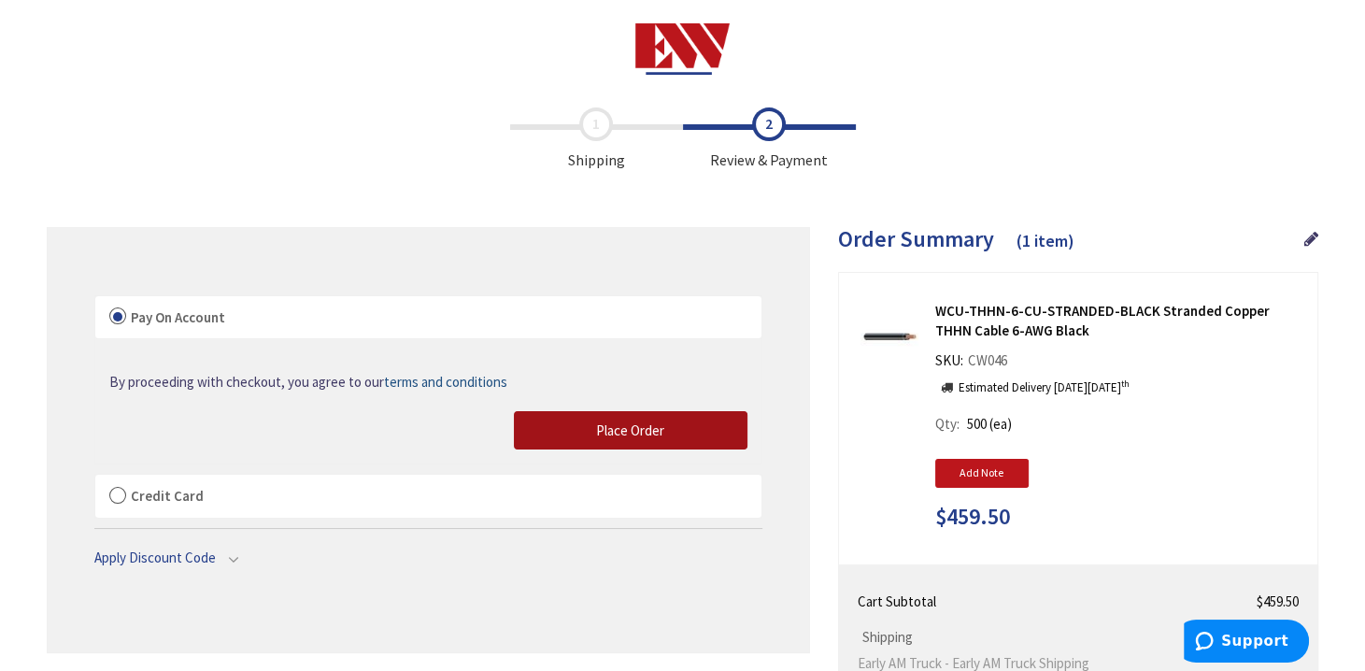
click at [624, 426] on span "Place Order" at bounding box center [630, 430] width 68 height 18
